Goal: Task Accomplishment & Management: Use online tool/utility

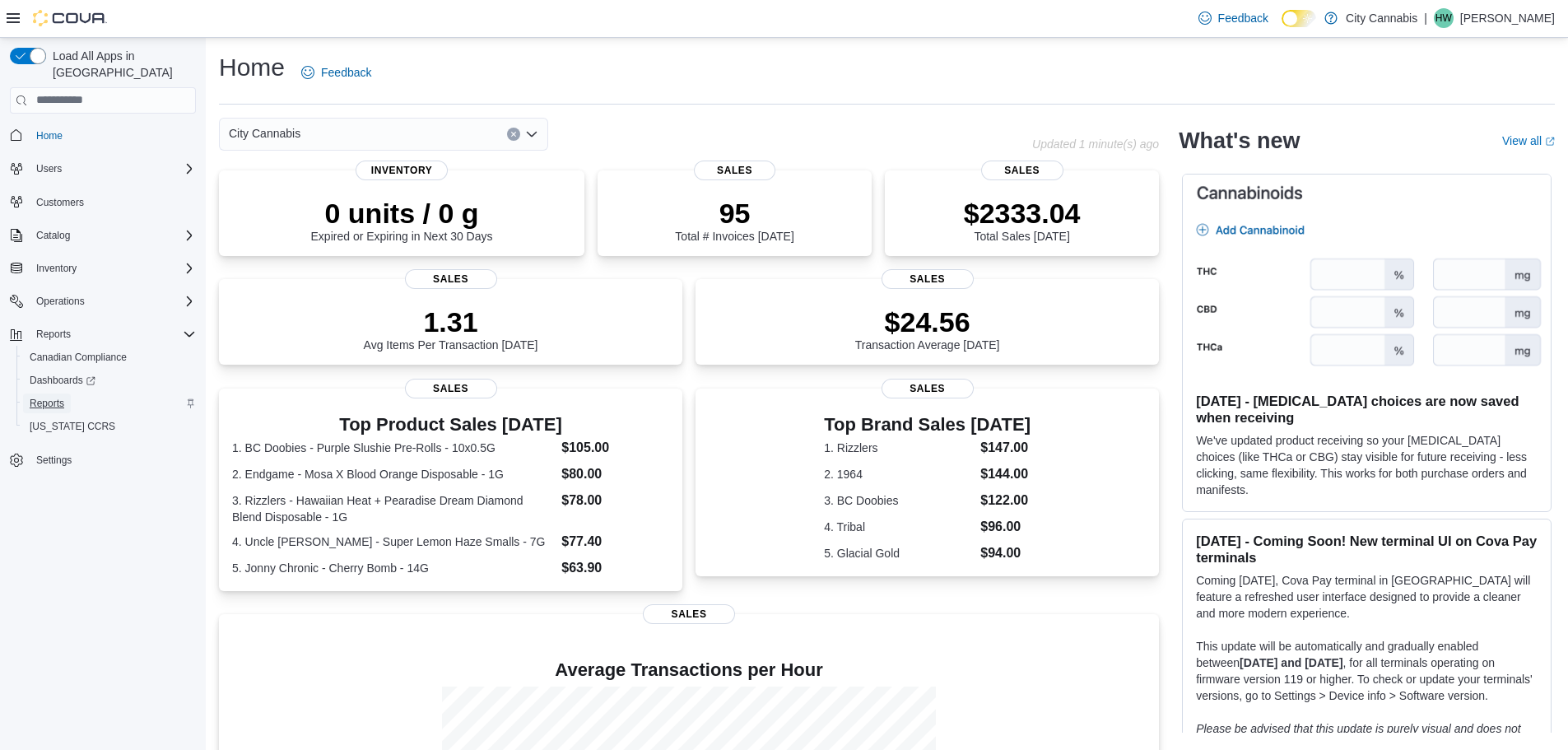
click at [64, 396] on span "Reports" at bounding box center [46, 403] width 34 height 13
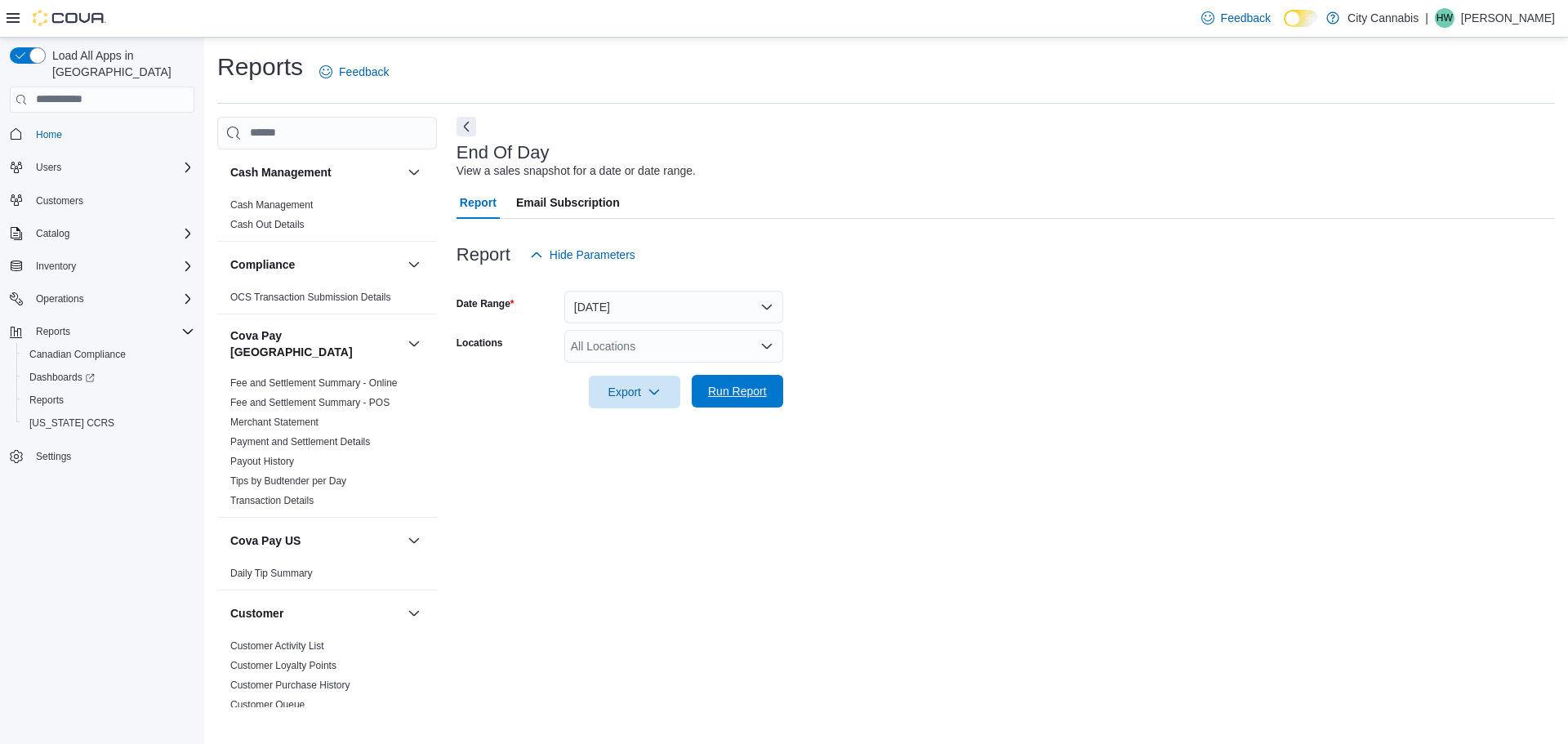
click at [762, 403] on span "Run Report" at bounding box center [737, 390] width 71 height 33
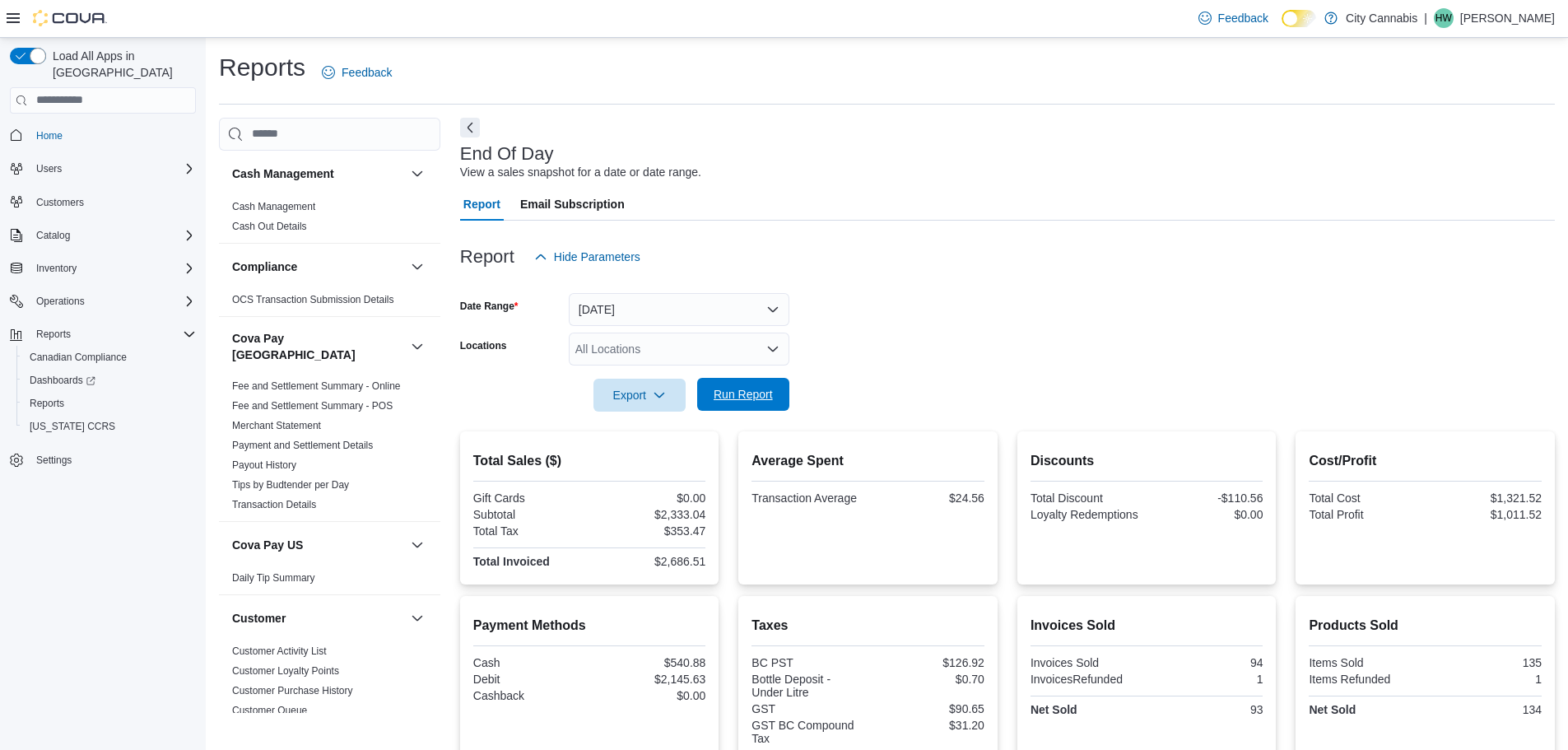
click at [700, 400] on button "Run Report" at bounding box center [742, 393] width 92 height 33
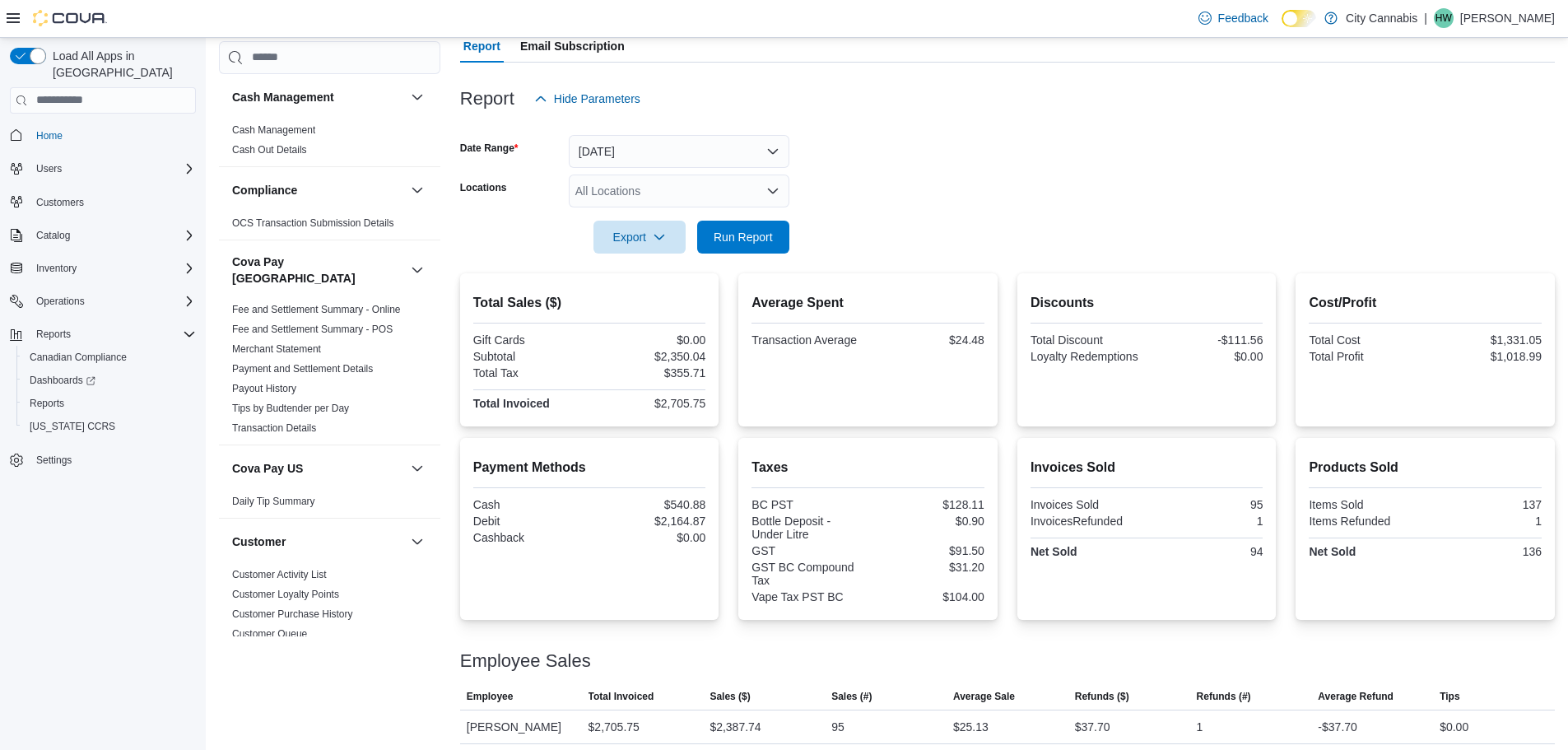
scroll to position [165, 0]
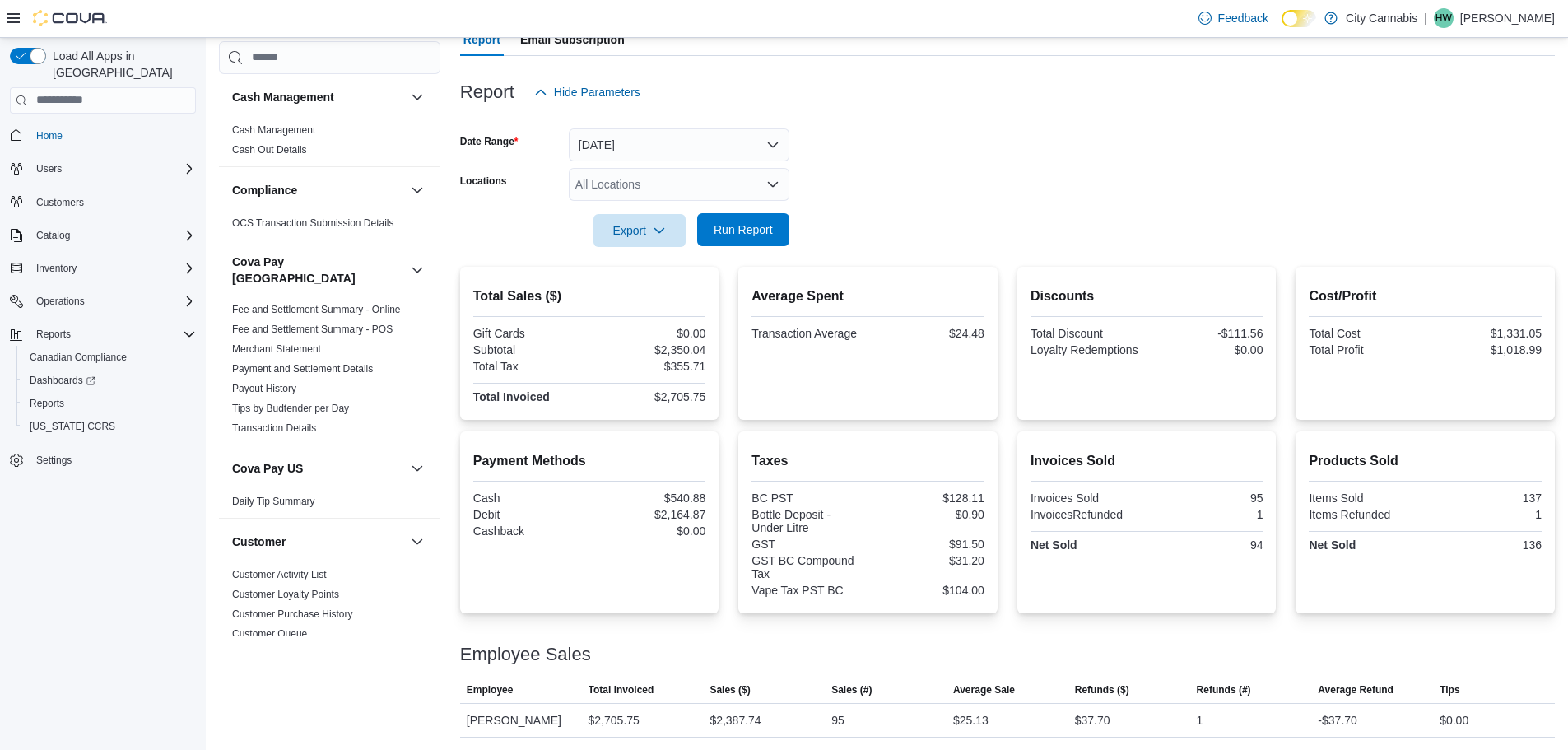
click at [707, 229] on span "Run Report" at bounding box center [743, 229] width 72 height 33
click at [730, 224] on span "Run Report" at bounding box center [743, 229] width 60 height 16
click at [702, 229] on button "Run Report" at bounding box center [742, 229] width 92 height 33
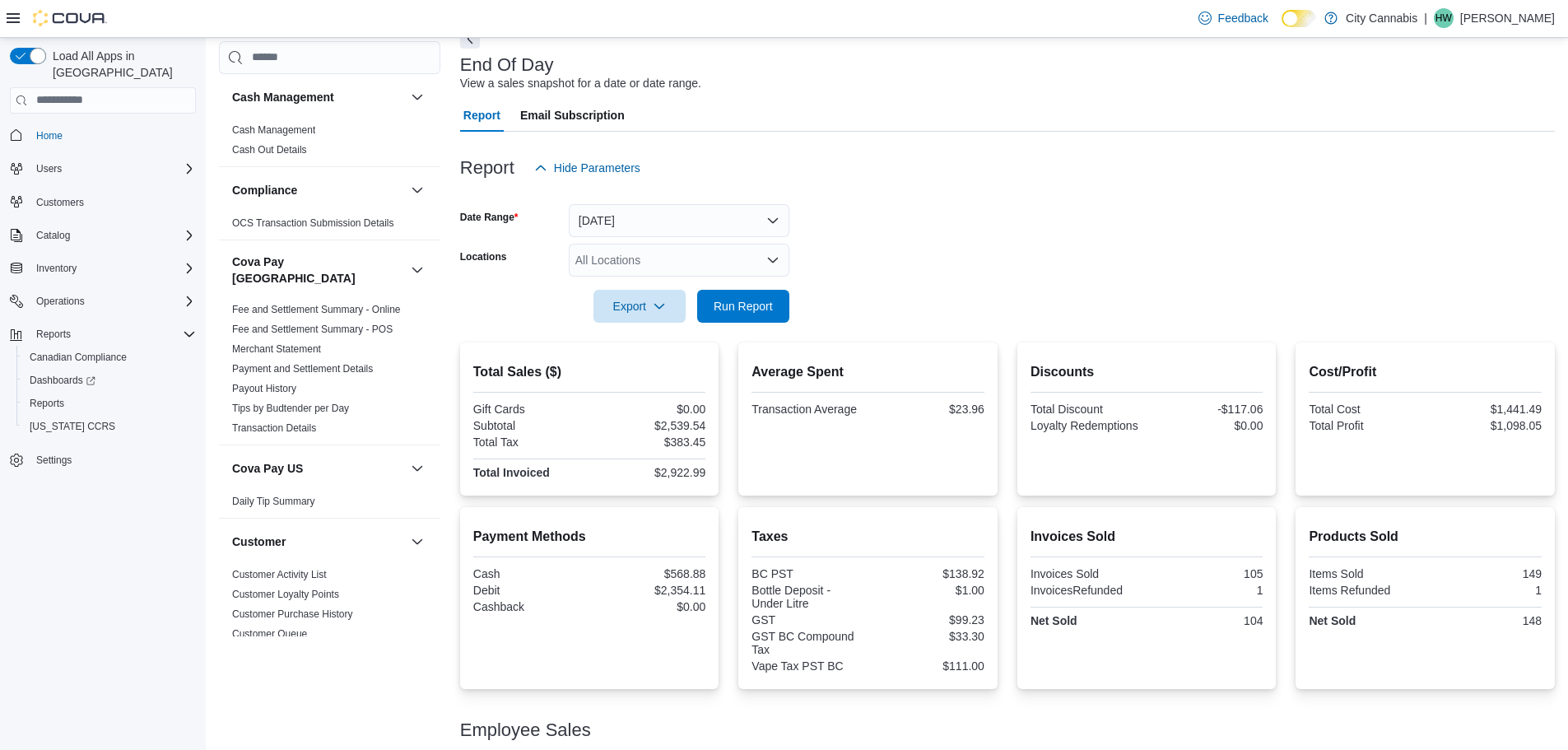
scroll to position [165, 0]
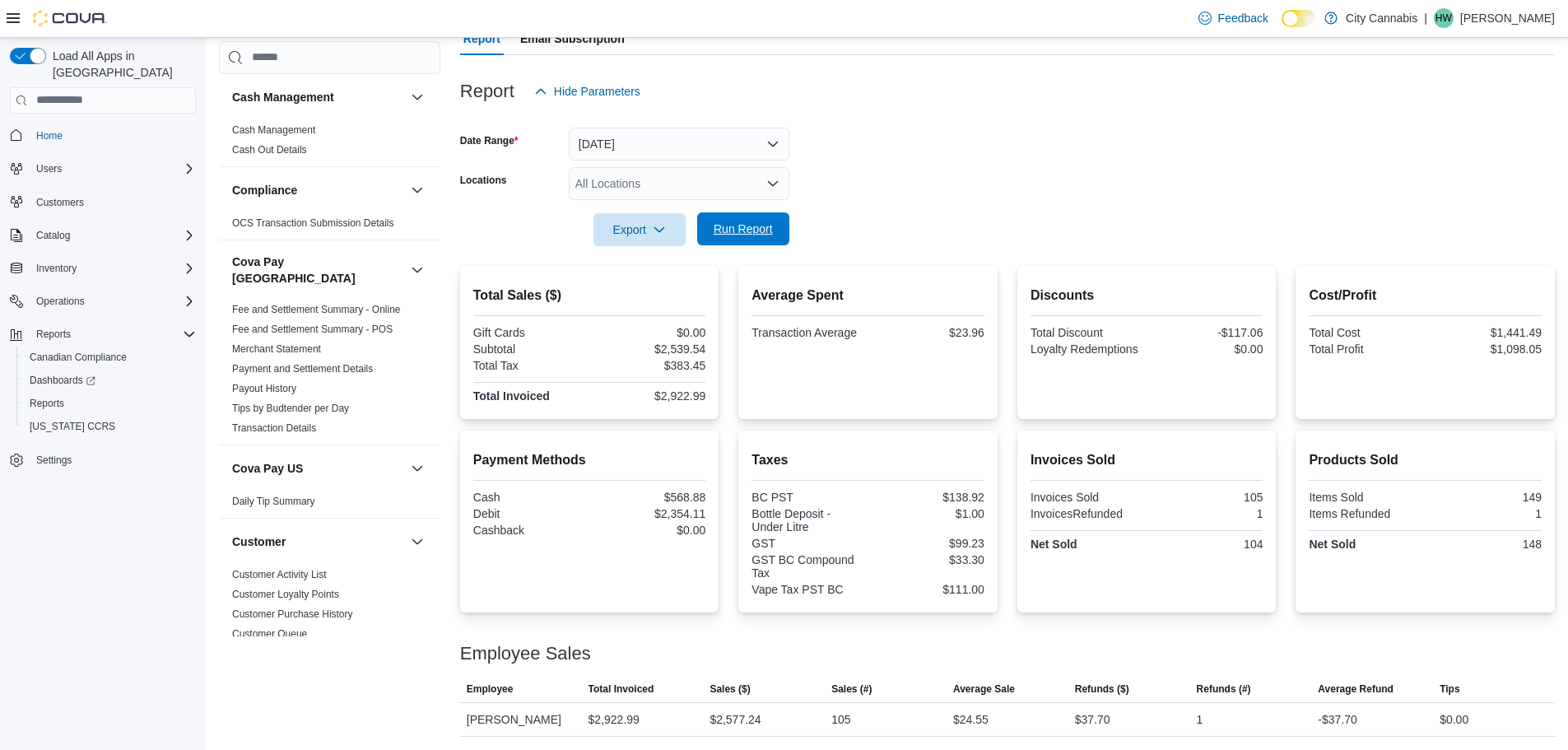
click at [708, 231] on span "Run Report" at bounding box center [743, 229] width 72 height 33
click at [741, 233] on span "Run Report" at bounding box center [743, 229] width 60 height 16
click at [744, 228] on span "Run Report" at bounding box center [743, 229] width 60 height 16
click at [759, 245] on span "Run Report" at bounding box center [743, 229] width 72 height 33
